Goal: Book appointment/travel/reservation

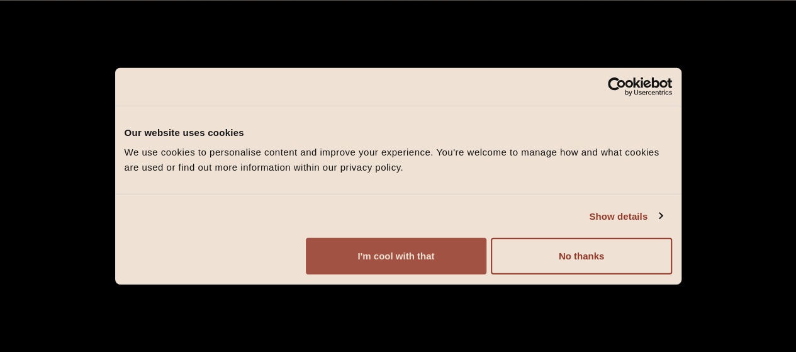
click at [487, 264] on button "I'm cool with that" at bounding box center [396, 256] width 181 height 37
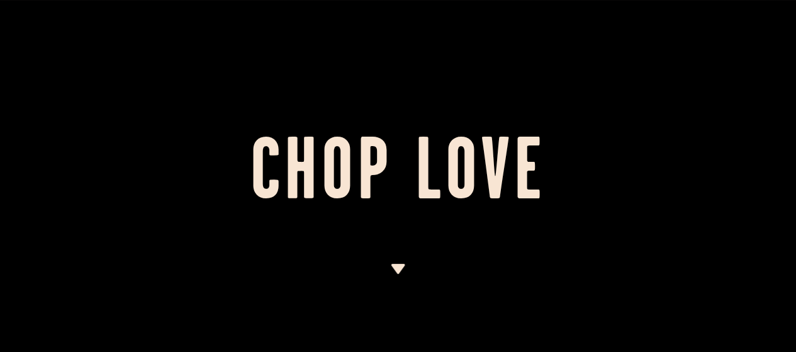
click at [399, 270] on img at bounding box center [398, 269] width 16 height 10
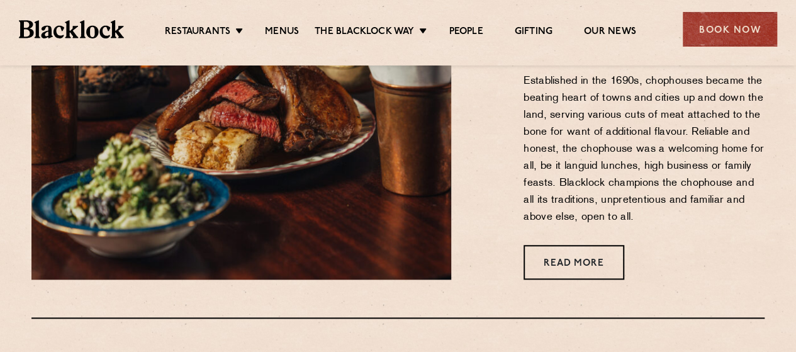
scroll to position [538, 0]
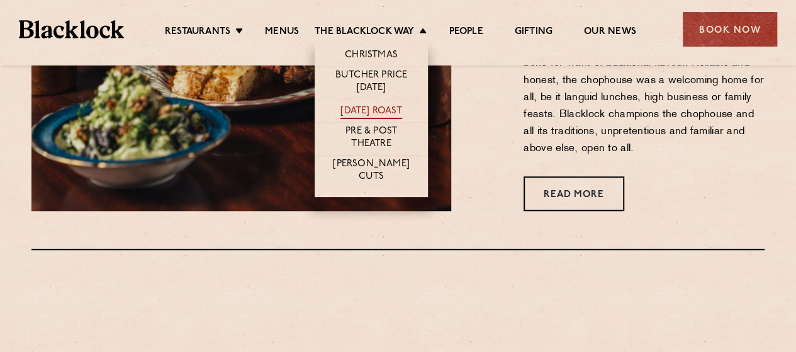
click at [385, 114] on link "[DATE] Roast" at bounding box center [371, 112] width 61 height 14
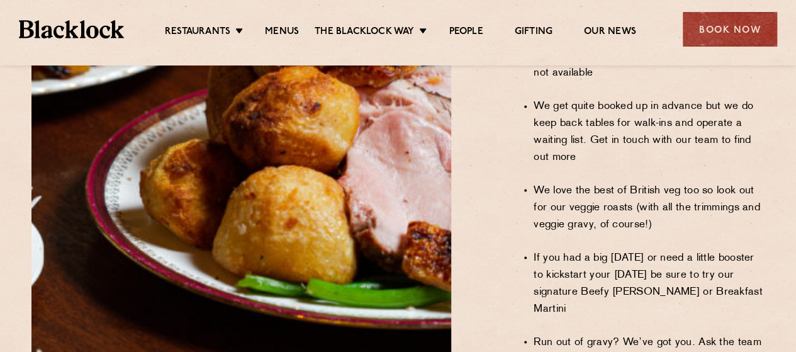
scroll to position [1070, 0]
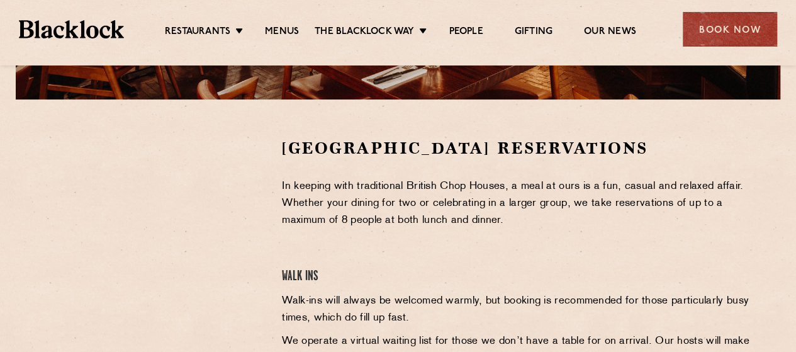
scroll to position [378, 0]
